Goal: Task Accomplishment & Management: Use online tool/utility

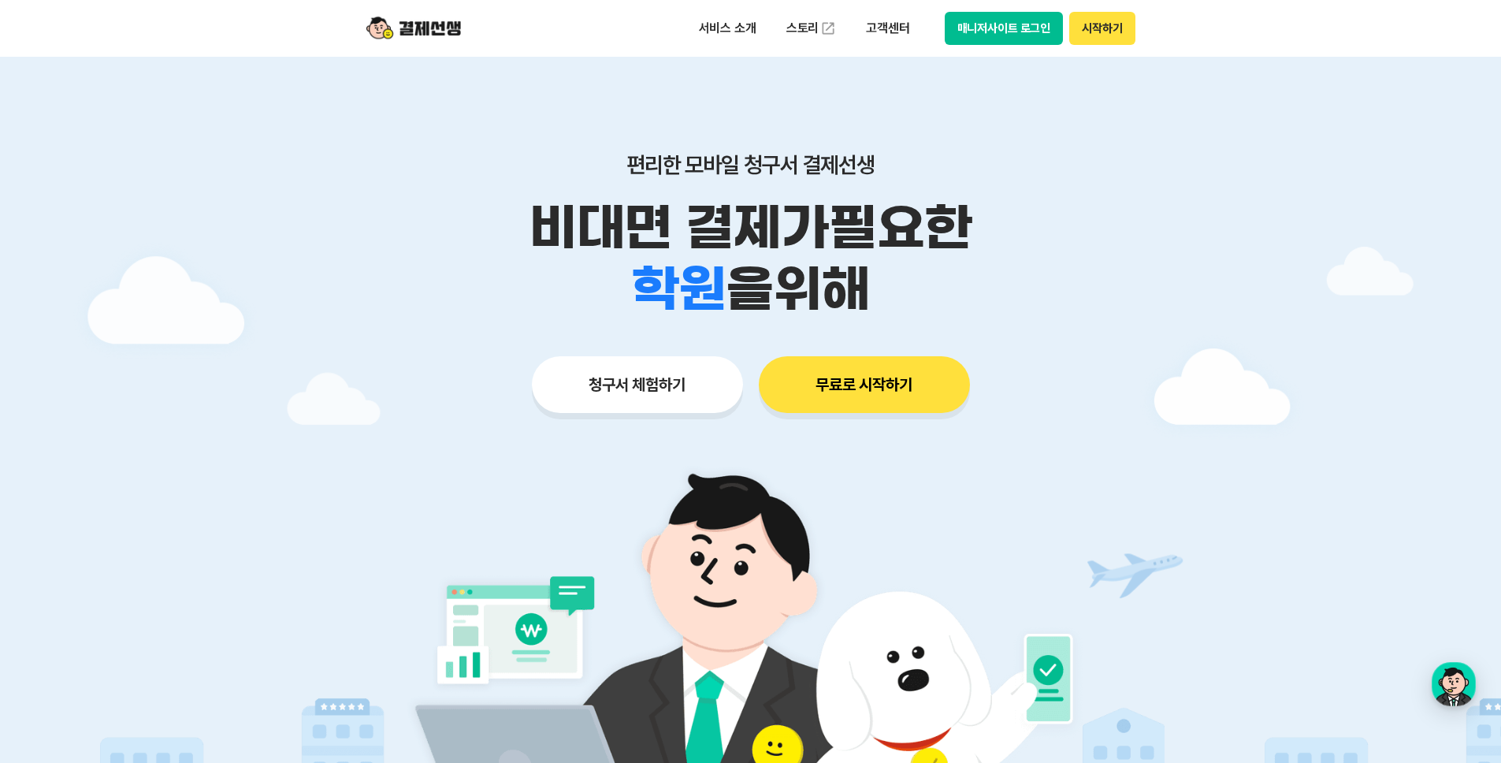
click at [1115, 24] on button "시작하기" at bounding box center [1101, 28] width 65 height 33
click at [412, 28] on img at bounding box center [413, 28] width 95 height 30
click at [605, 402] on button "청구서 체험하기" at bounding box center [637, 384] width 211 height 57
click at [1110, 28] on button "시작하기" at bounding box center [1101, 28] width 65 height 33
